Goal: Find specific page/section: Find specific page/section

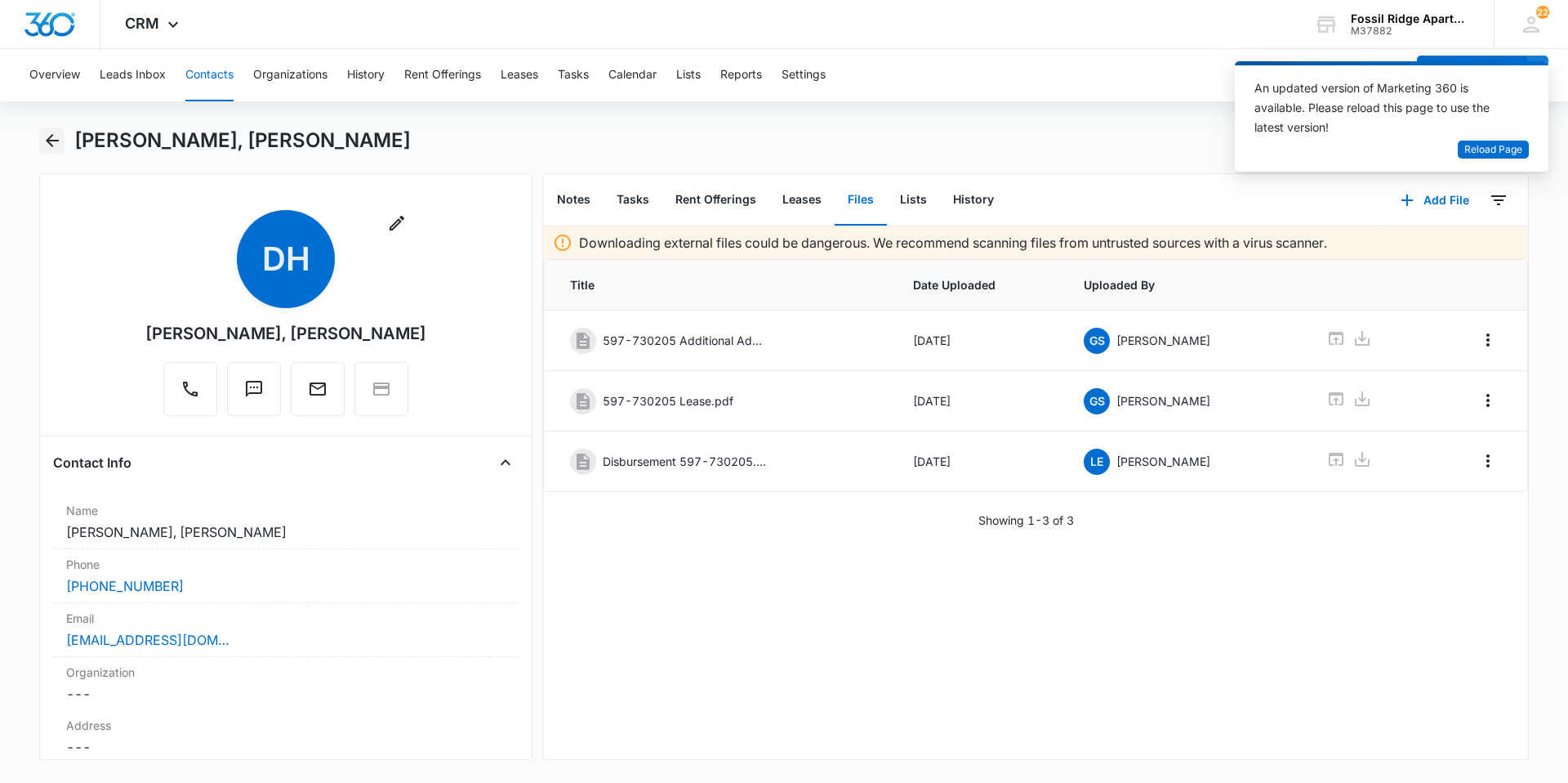
click at [50, 140] on icon "Back" at bounding box center [52, 140] width 13 height 13
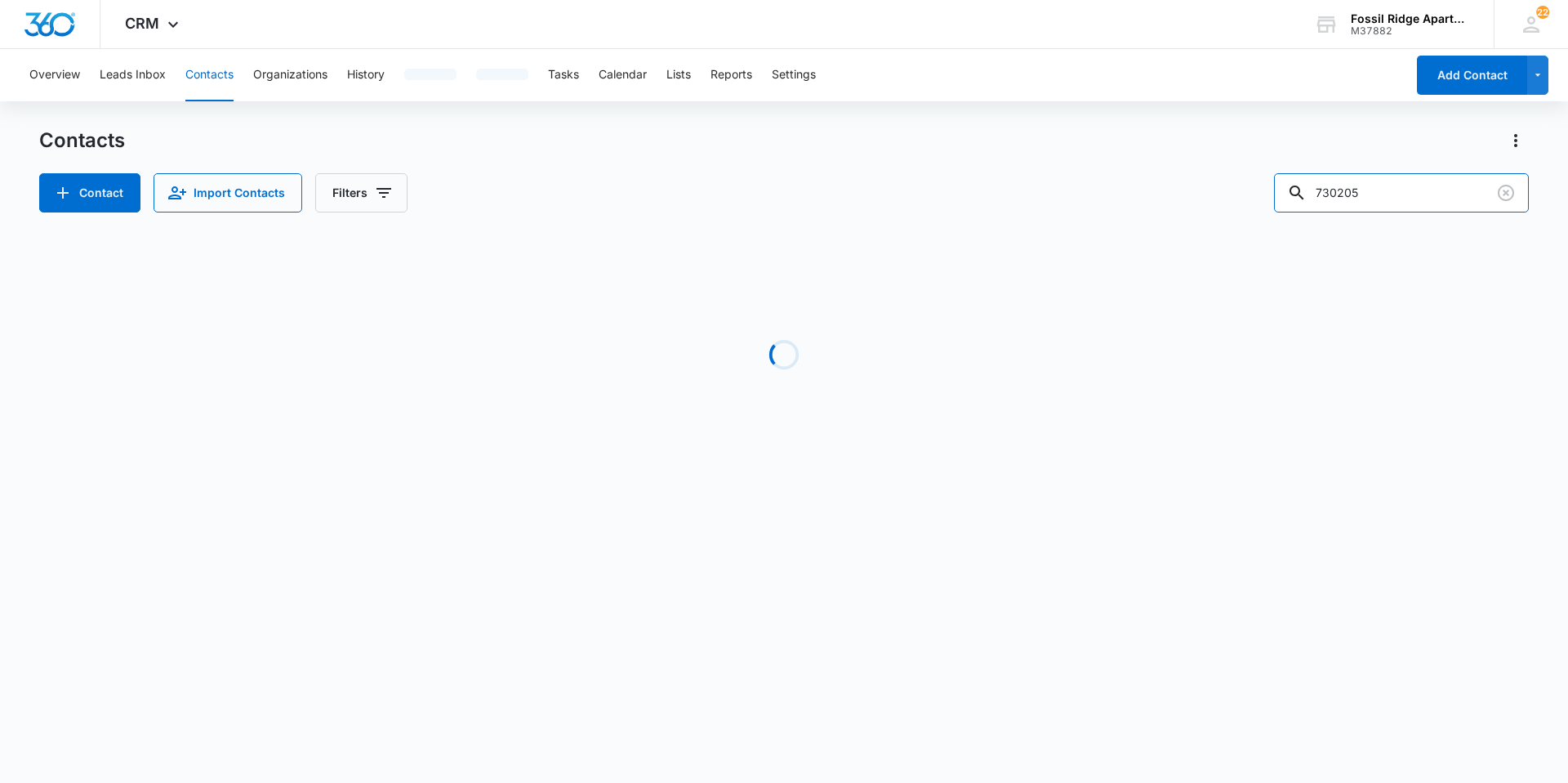
drag, startPoint x: 1398, startPoint y: 188, endPoint x: 1243, endPoint y: 205, distance: 155.9
click at [1243, 205] on div "Contact Import Contacts Filters 730205" at bounding box center [784, 192] width 1489 height 39
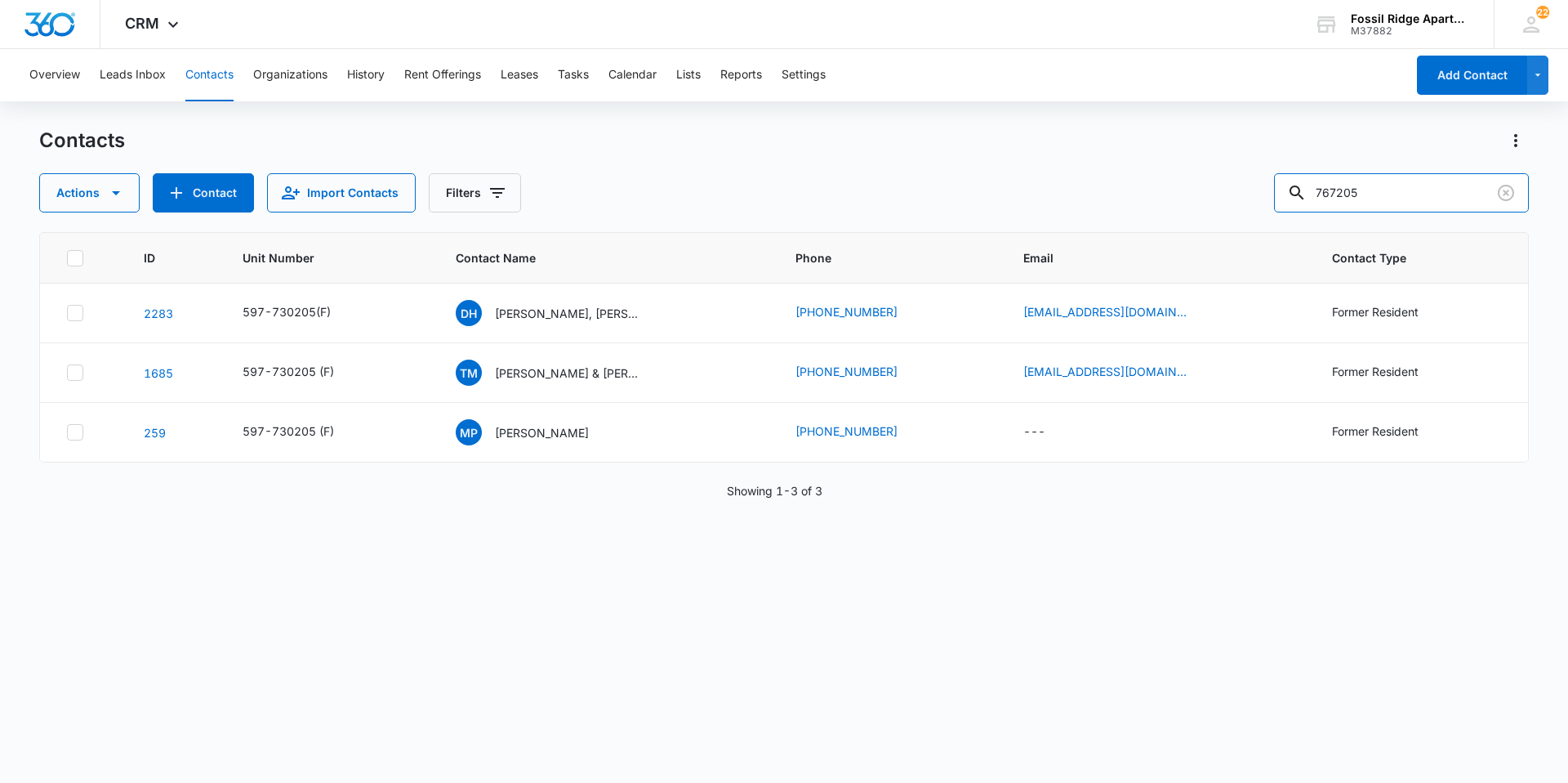
type input "767205"
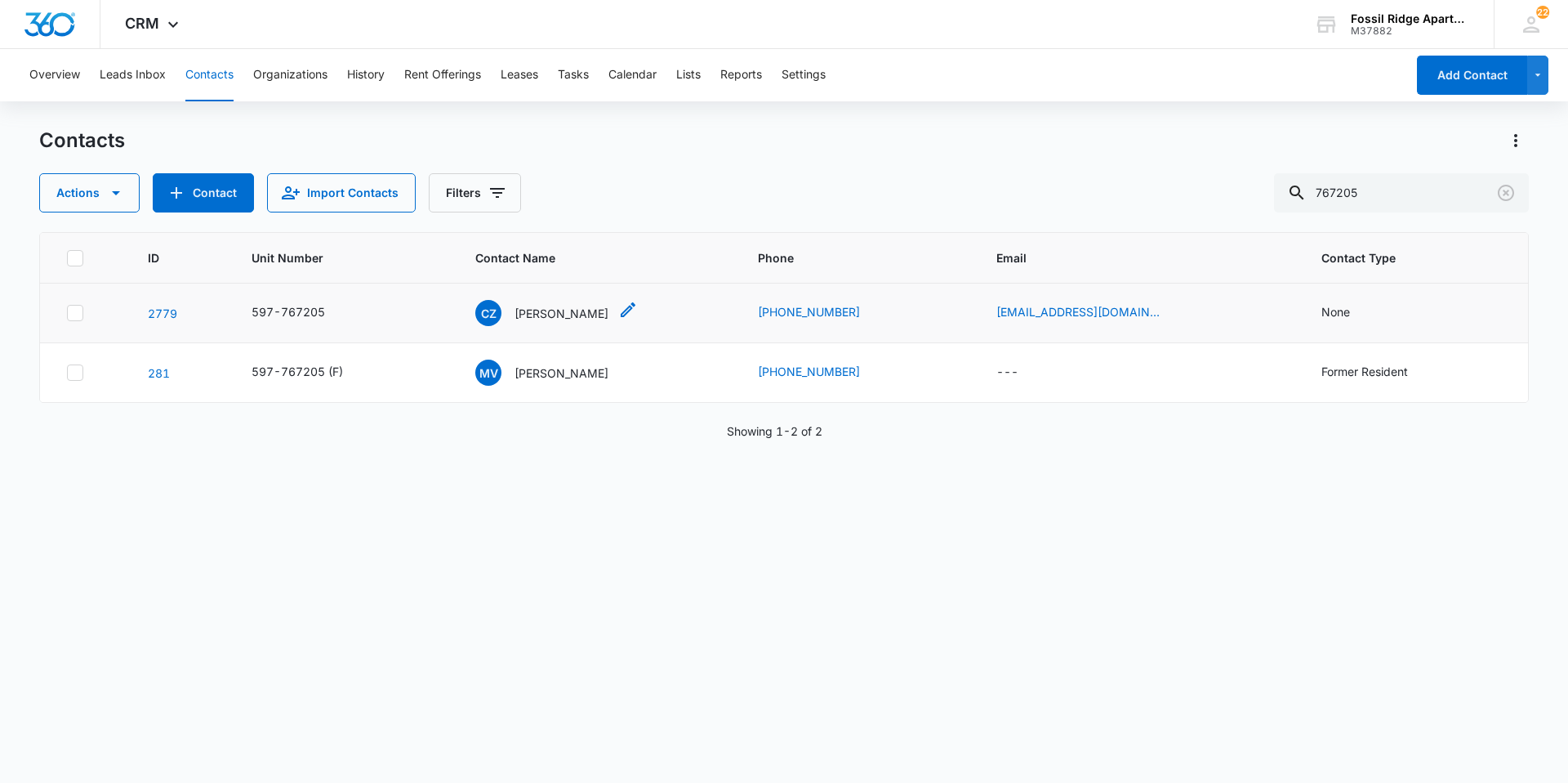
click at [538, 311] on p "Cari Zancanelli" at bounding box center [561, 313] width 94 height 17
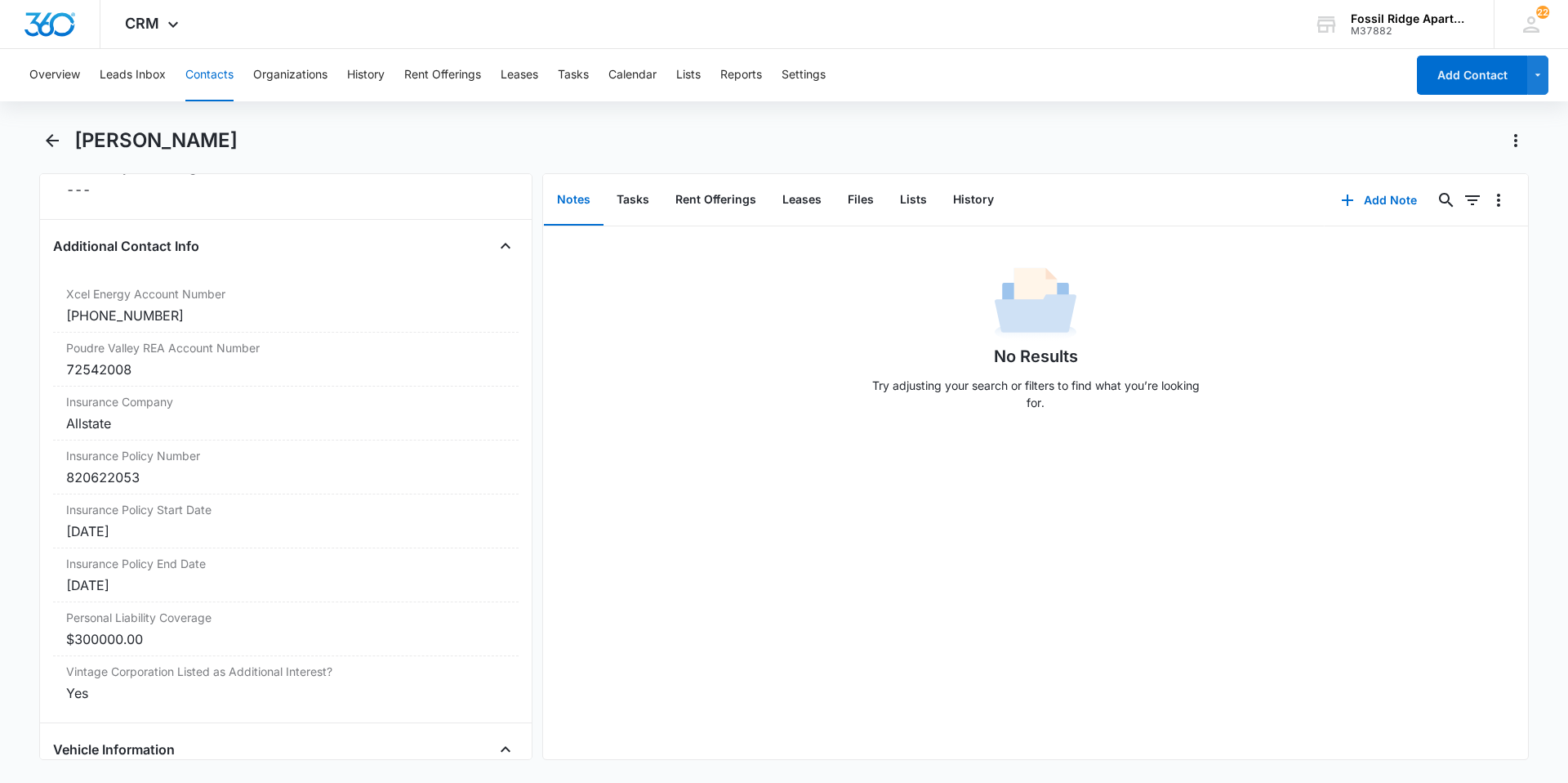
scroll to position [2288, 0]
